Goal: Information Seeking & Learning: Learn about a topic

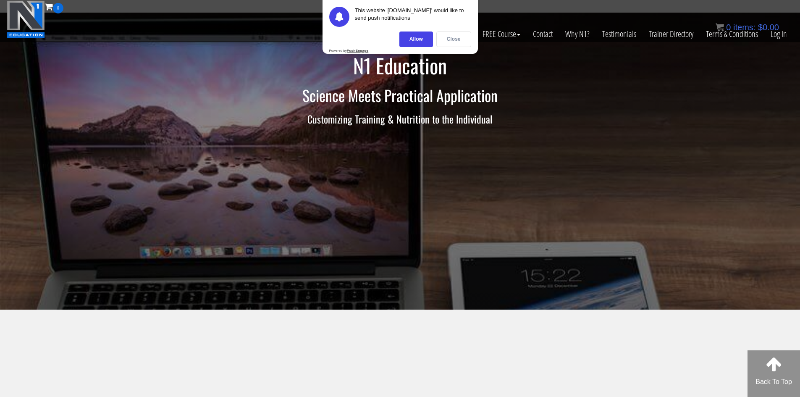
click at [453, 43] on div "Close" at bounding box center [453, 39] width 35 height 16
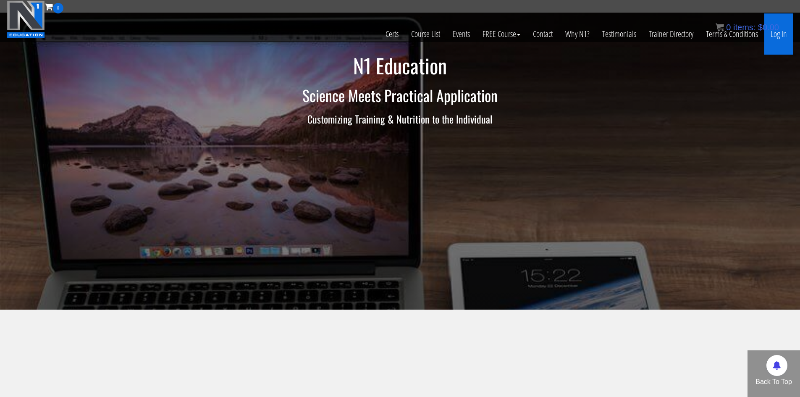
click at [784, 37] on link "Log In" at bounding box center [778, 33] width 29 height 41
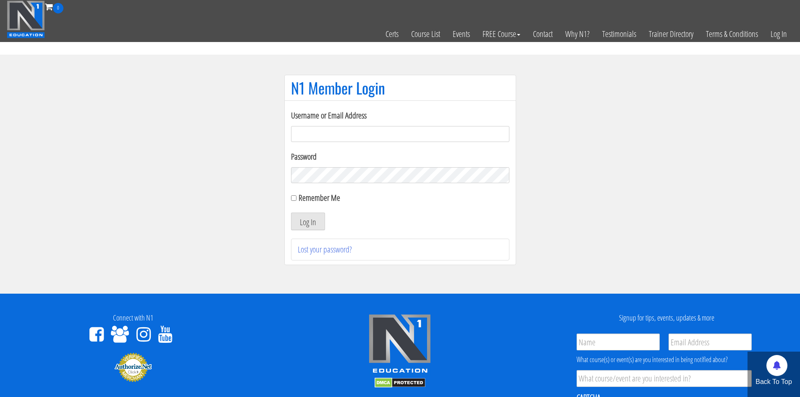
click at [371, 136] on input "Username or Email Address" at bounding box center [400, 134] width 218 height 16
type input "dawnblaser@hotmail.com"
click at [291, 212] on button "Log In" at bounding box center [308, 221] width 34 height 18
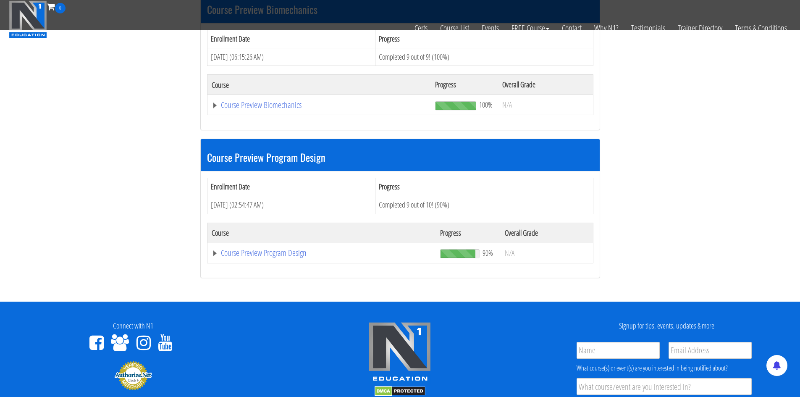
scroll to position [168, 0]
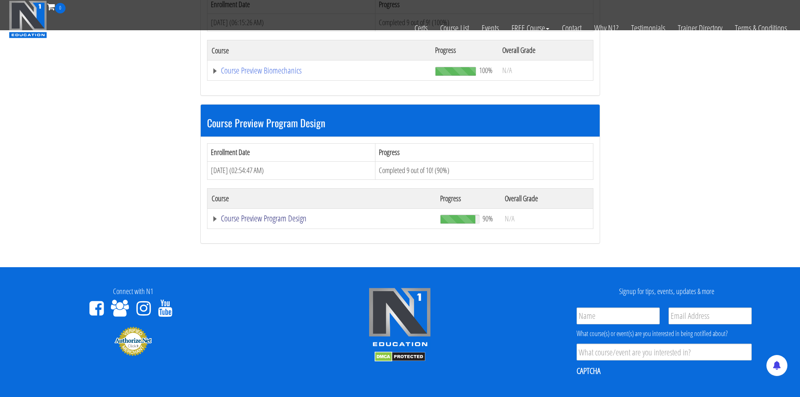
click at [238, 75] on link "Course Preview Program Design" at bounding box center [319, 70] width 215 height 8
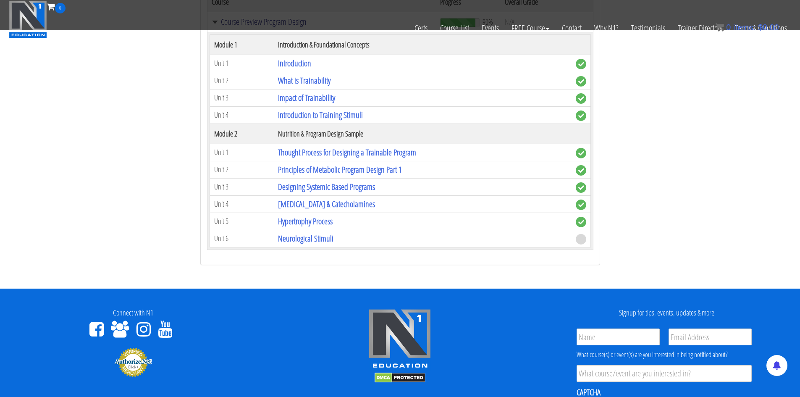
scroll to position [378, 0]
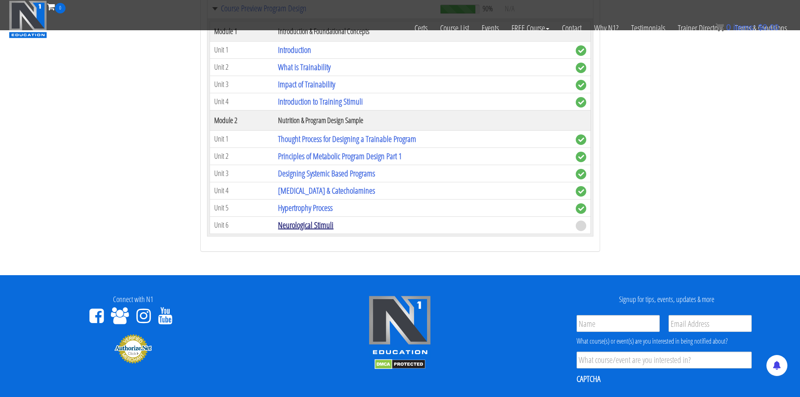
click at [325, 228] on link "Neurological Stimuli" at bounding box center [305, 224] width 55 height 11
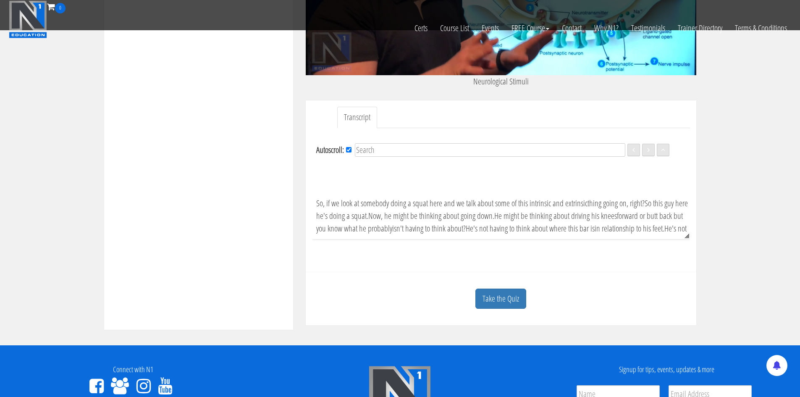
scroll to position [210, 0]
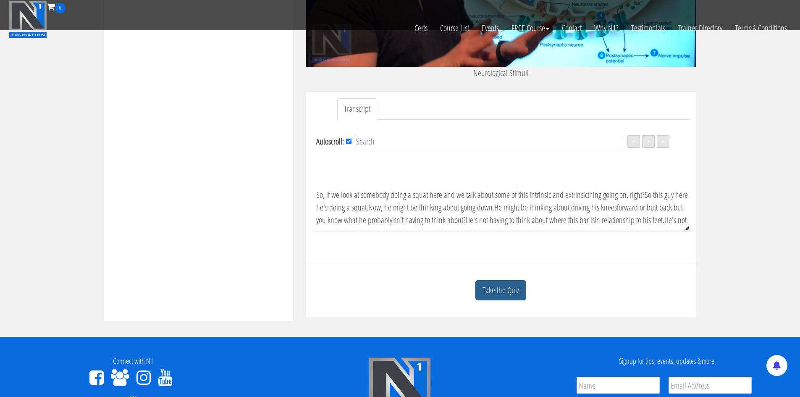
click at [502, 295] on link "Take the Quiz" at bounding box center [500, 290] width 51 height 21
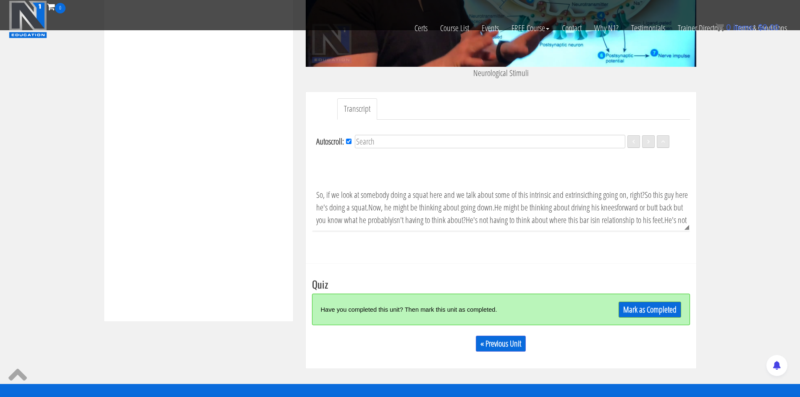
scroll to position [0, 0]
click at [642, 307] on link "Mark as Completed" at bounding box center [649, 309] width 63 height 16
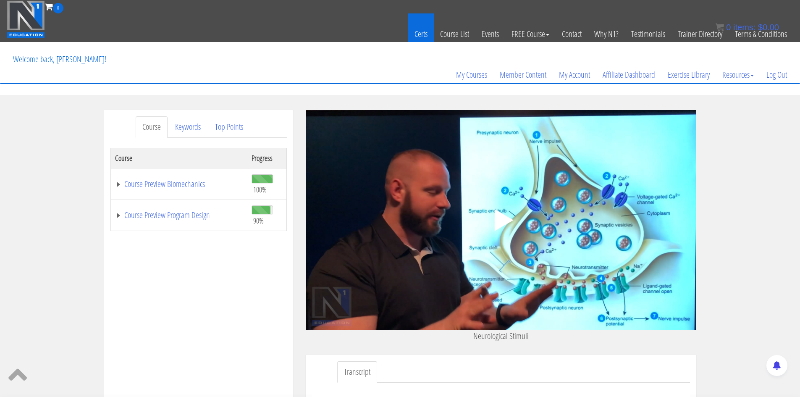
click at [417, 38] on link "Certs" at bounding box center [421, 33] width 26 height 41
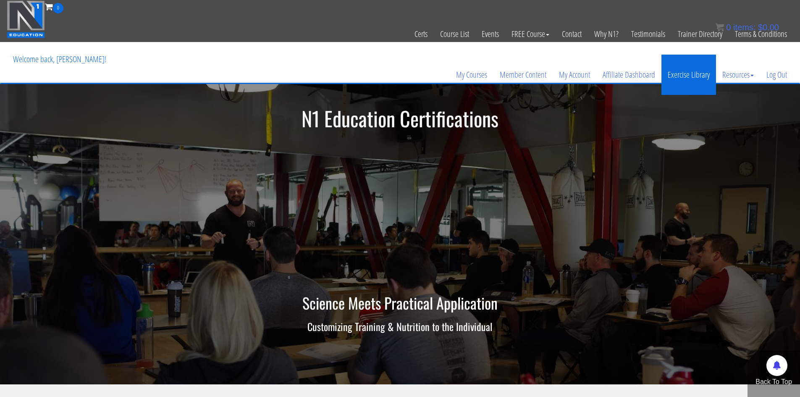
click at [696, 78] on link "Exercise Library" at bounding box center [688, 75] width 55 height 40
